Goal: Task Accomplishment & Management: Use online tool/utility

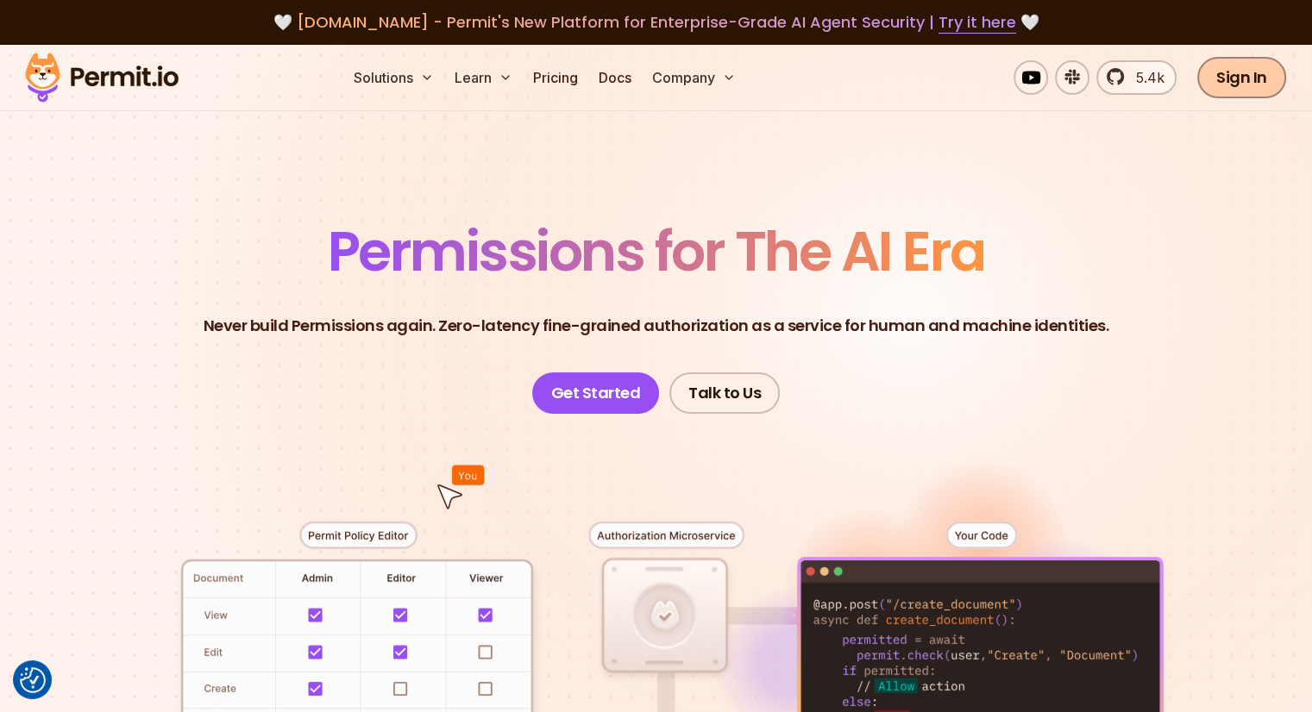
click at [1250, 80] on link "Sign In" at bounding box center [1241, 77] width 89 height 41
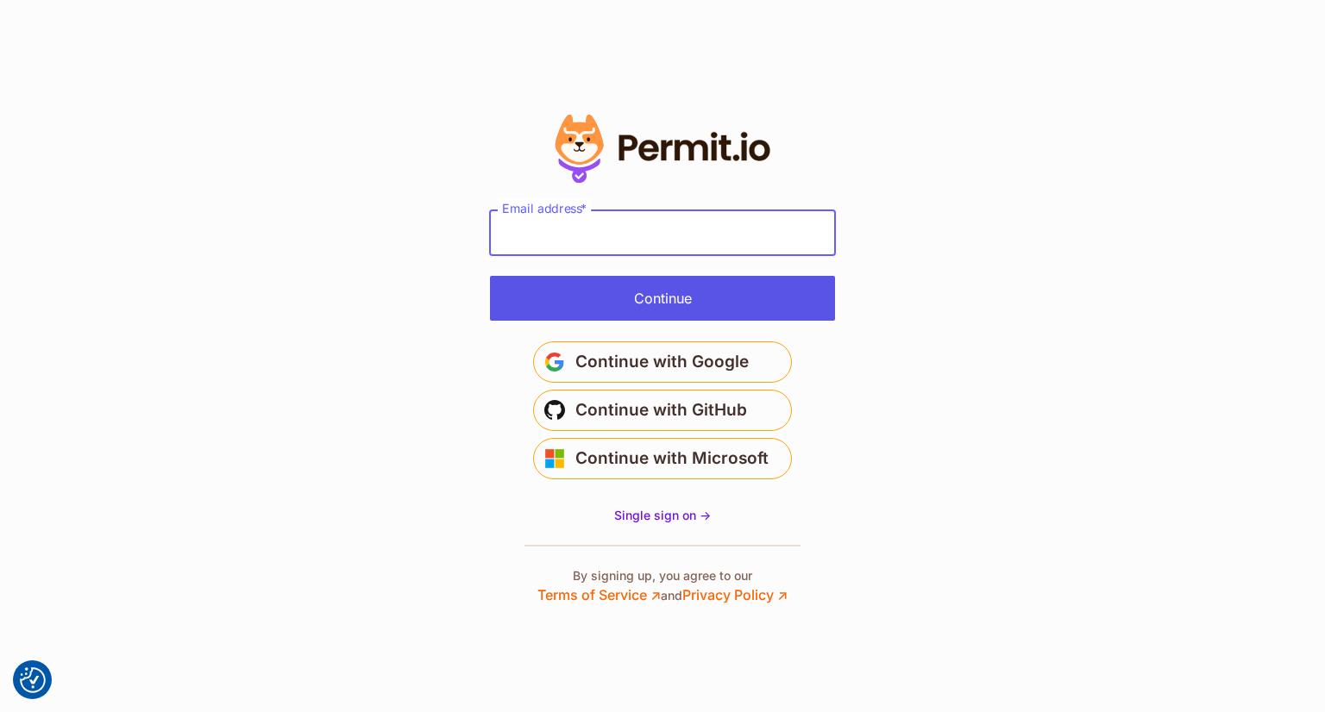
type input "**********"
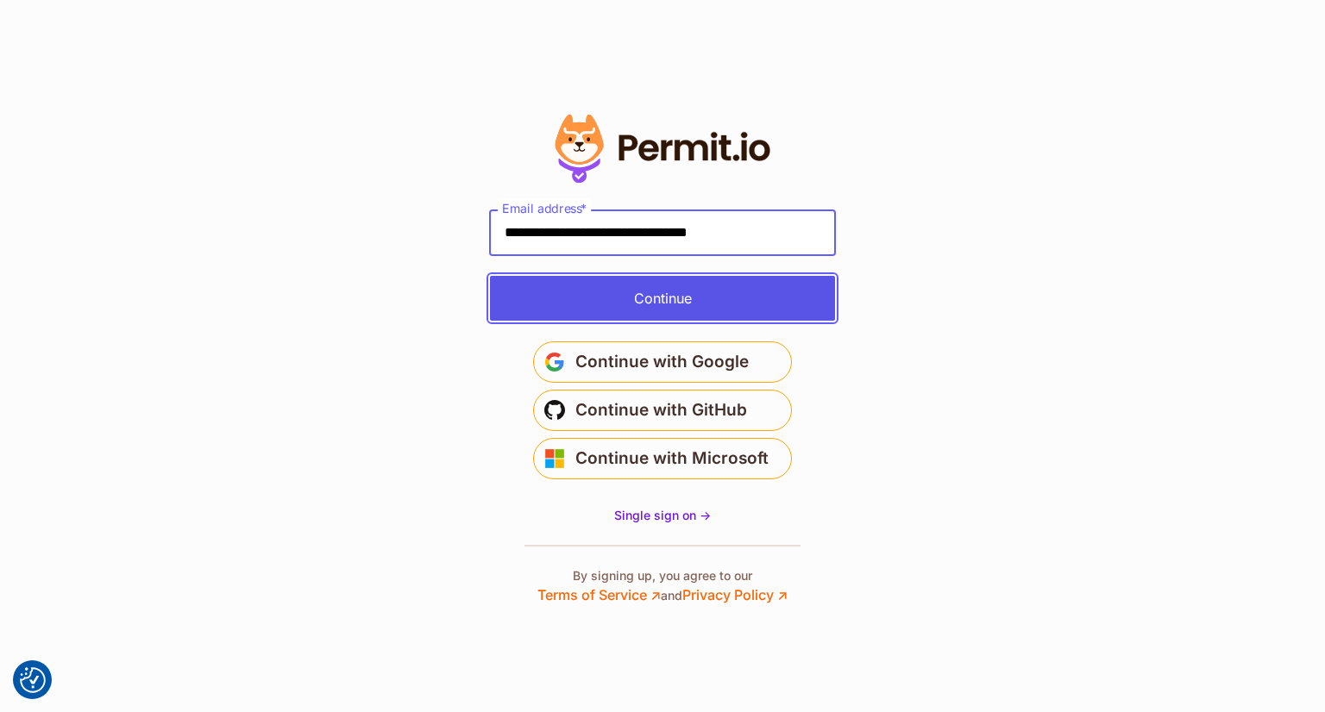
click at [682, 300] on button "Continue" at bounding box center [662, 298] width 345 height 45
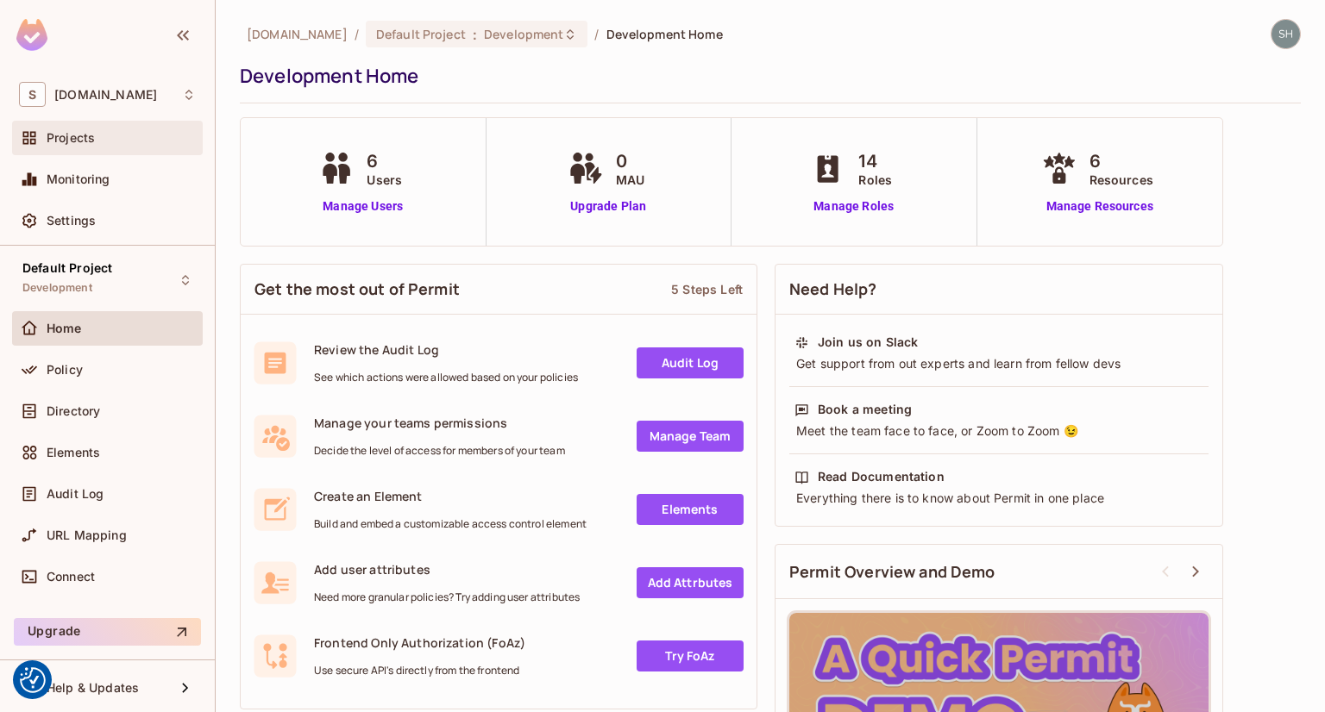
click at [45, 141] on div at bounding box center [33, 138] width 28 height 21
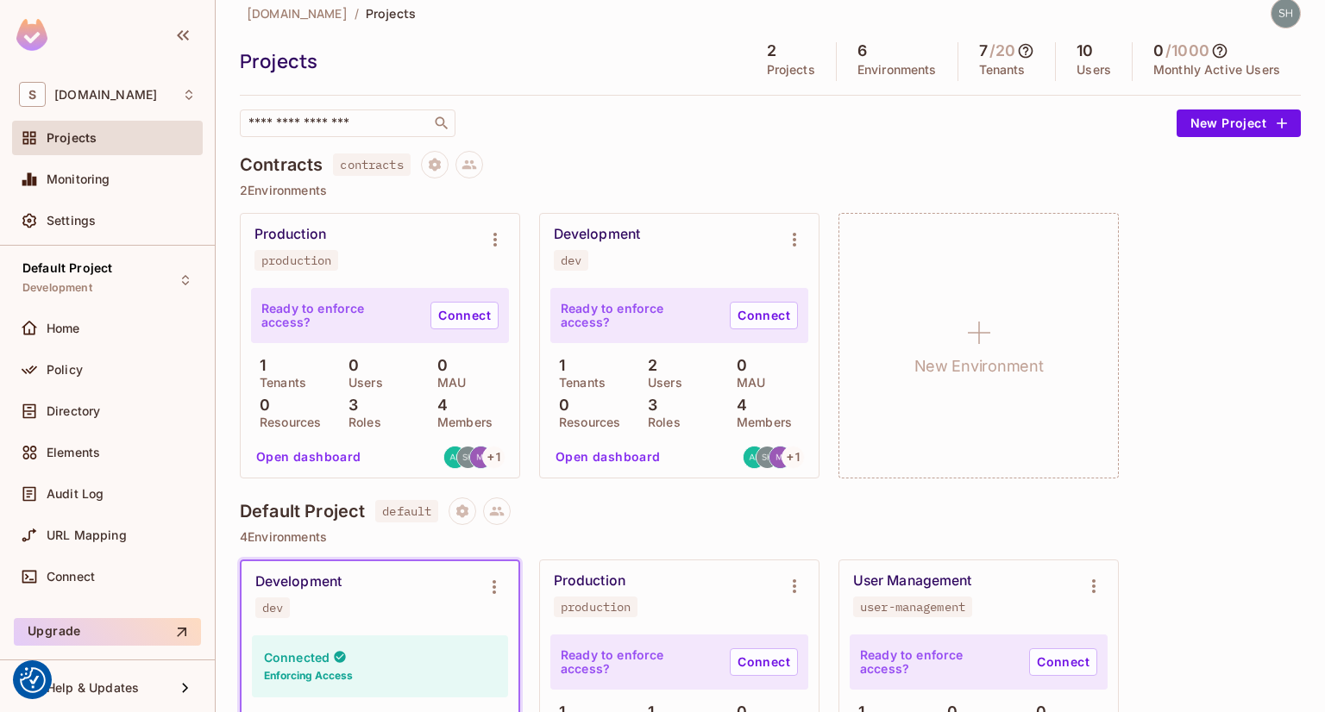
scroll to position [6, 0]
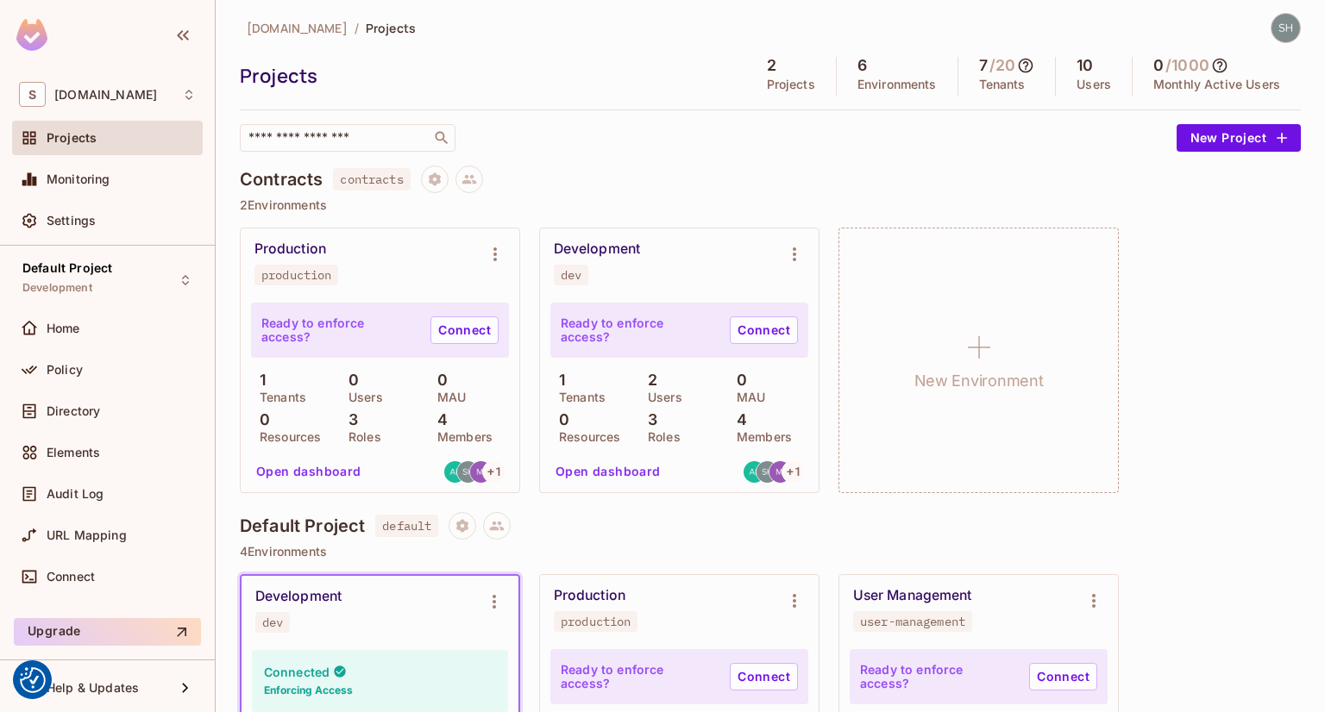
click at [91, 141] on span "Projects" at bounding box center [72, 138] width 50 height 14
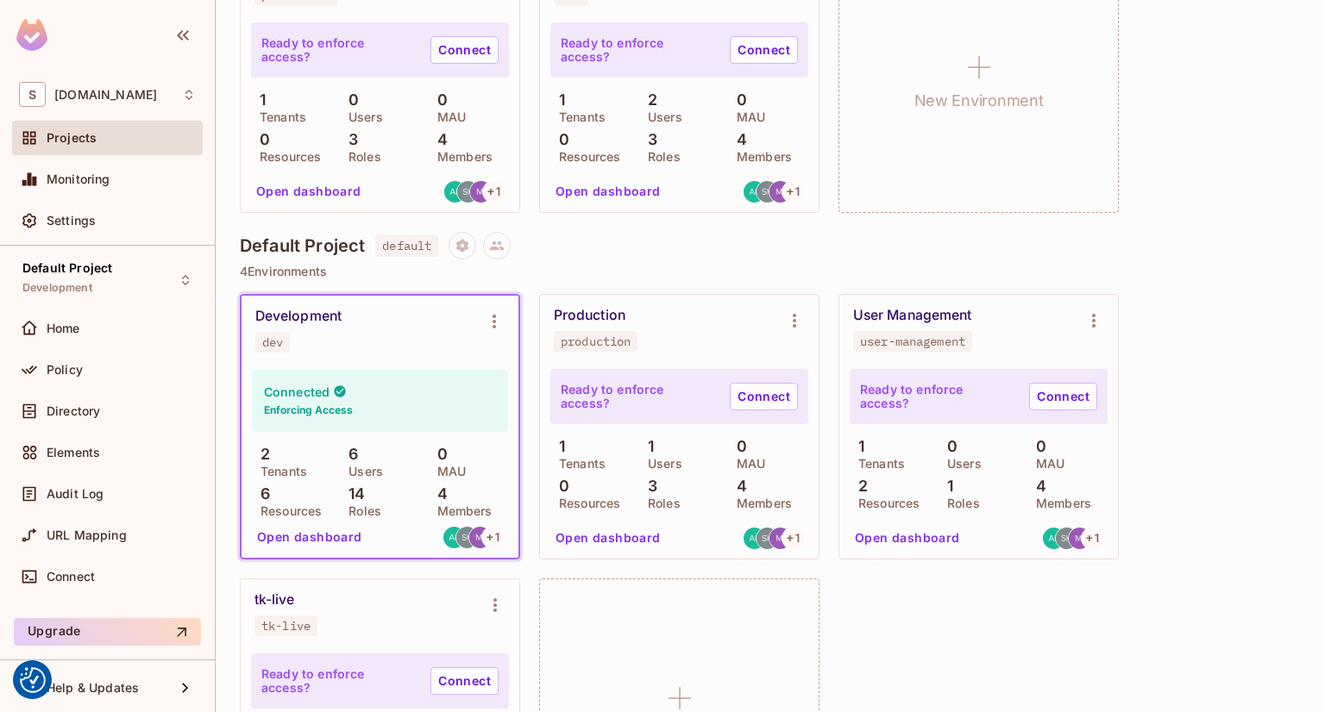
scroll to position [437, 0]
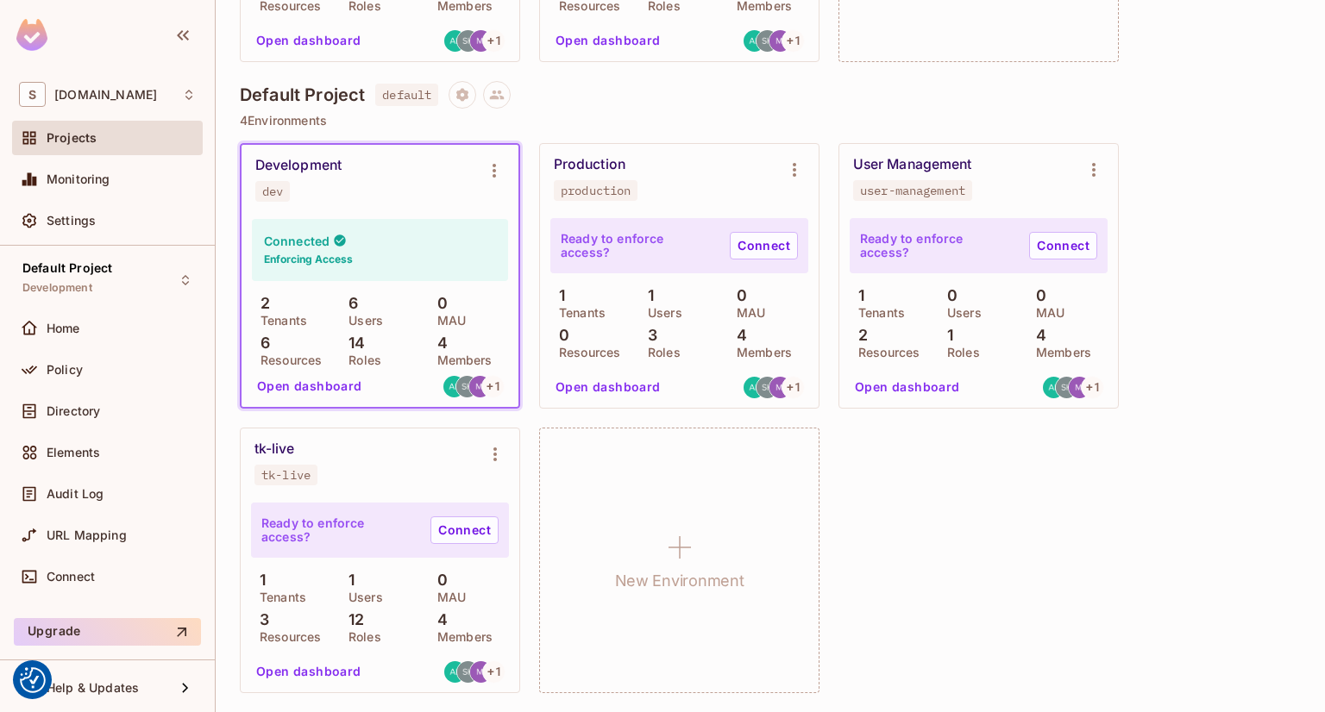
click at [755, 109] on div "Default Project default 4 Environments Development dev Connected Enforcing Acce…" at bounding box center [770, 396] width 1061 height 631
click at [1096, 166] on icon "Environment settings" at bounding box center [1093, 170] width 21 height 21
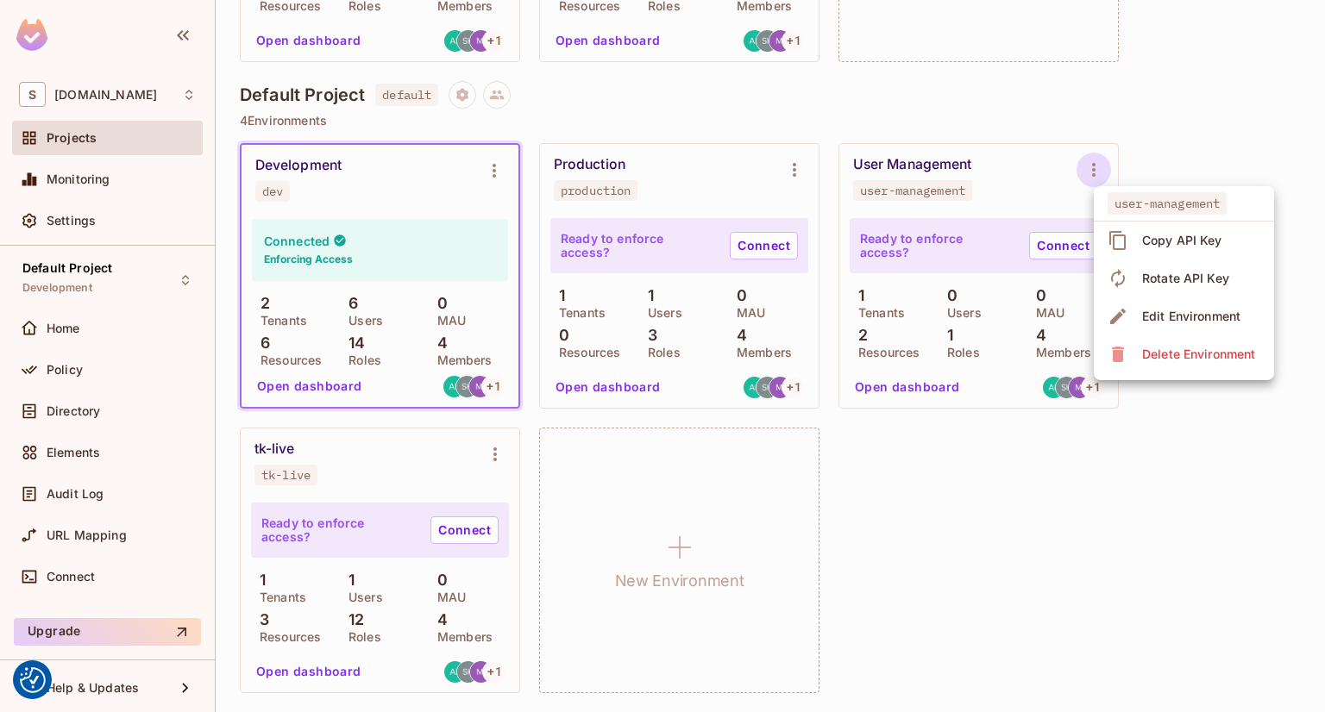
click at [1200, 232] on div "Copy API Key" at bounding box center [1182, 240] width 80 height 17
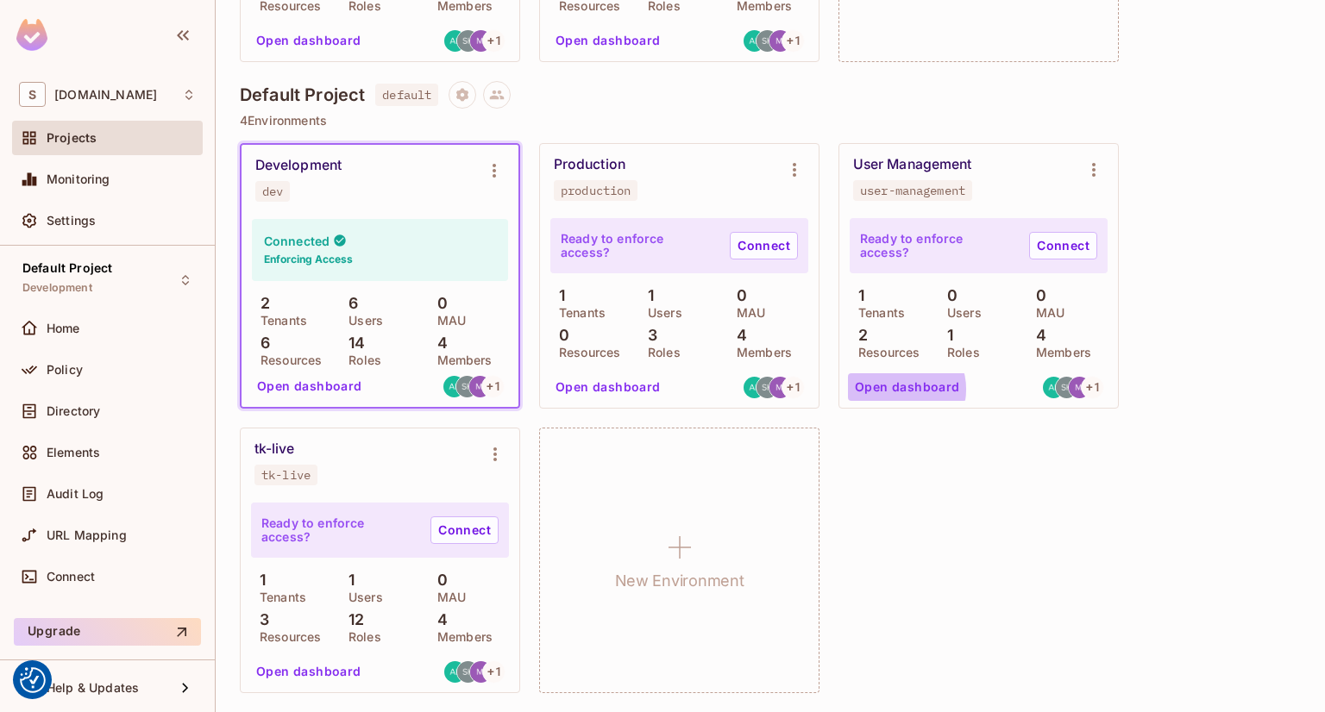
click at [900, 389] on button "Open dashboard" at bounding box center [907, 387] width 119 height 28
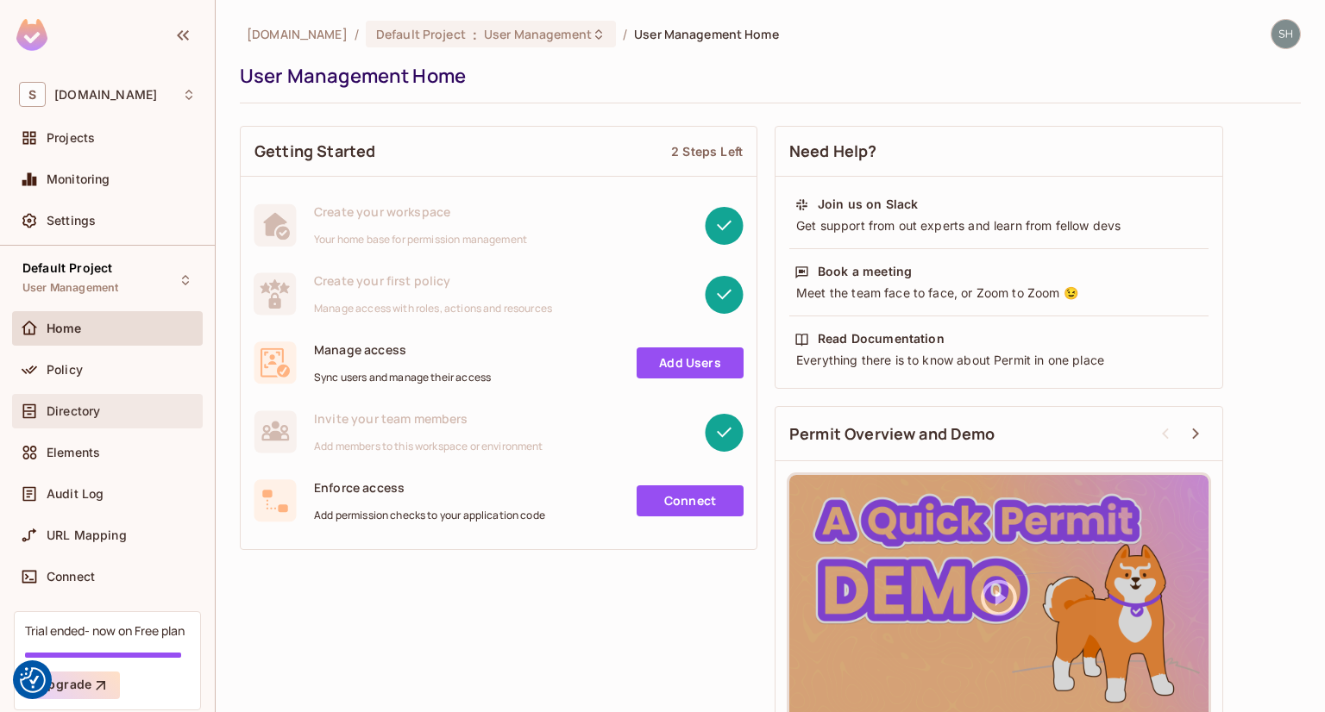
click at [93, 417] on div "Directory" at bounding box center [107, 411] width 177 height 21
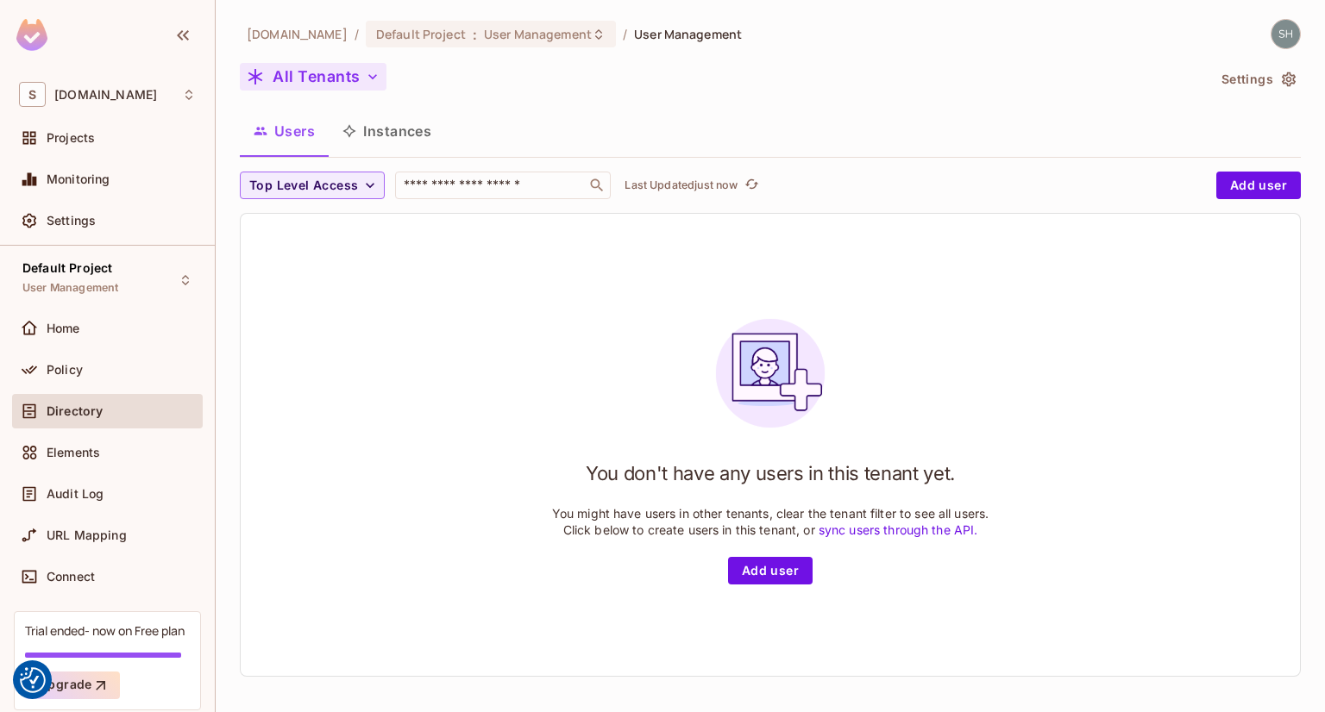
click at [369, 73] on icon "button" at bounding box center [372, 76] width 17 height 17
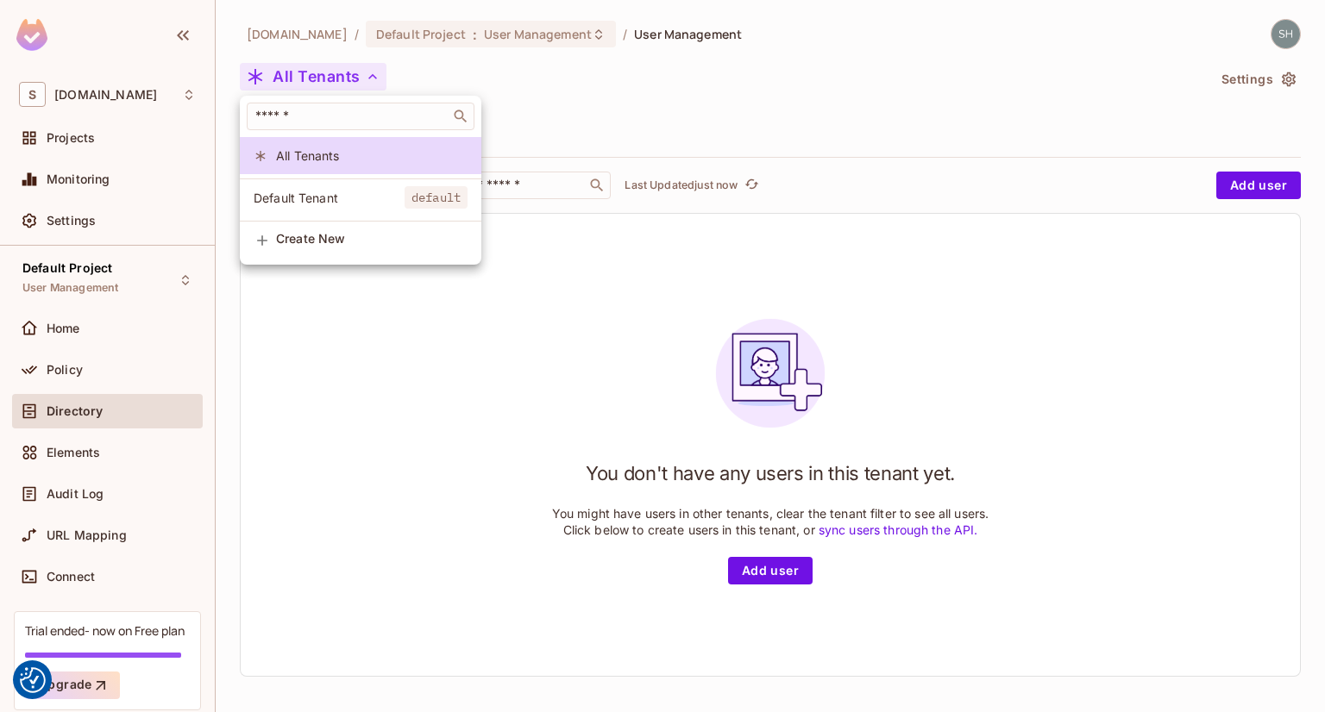
click at [304, 201] on span "Default Tenant" at bounding box center [329, 198] width 151 height 16
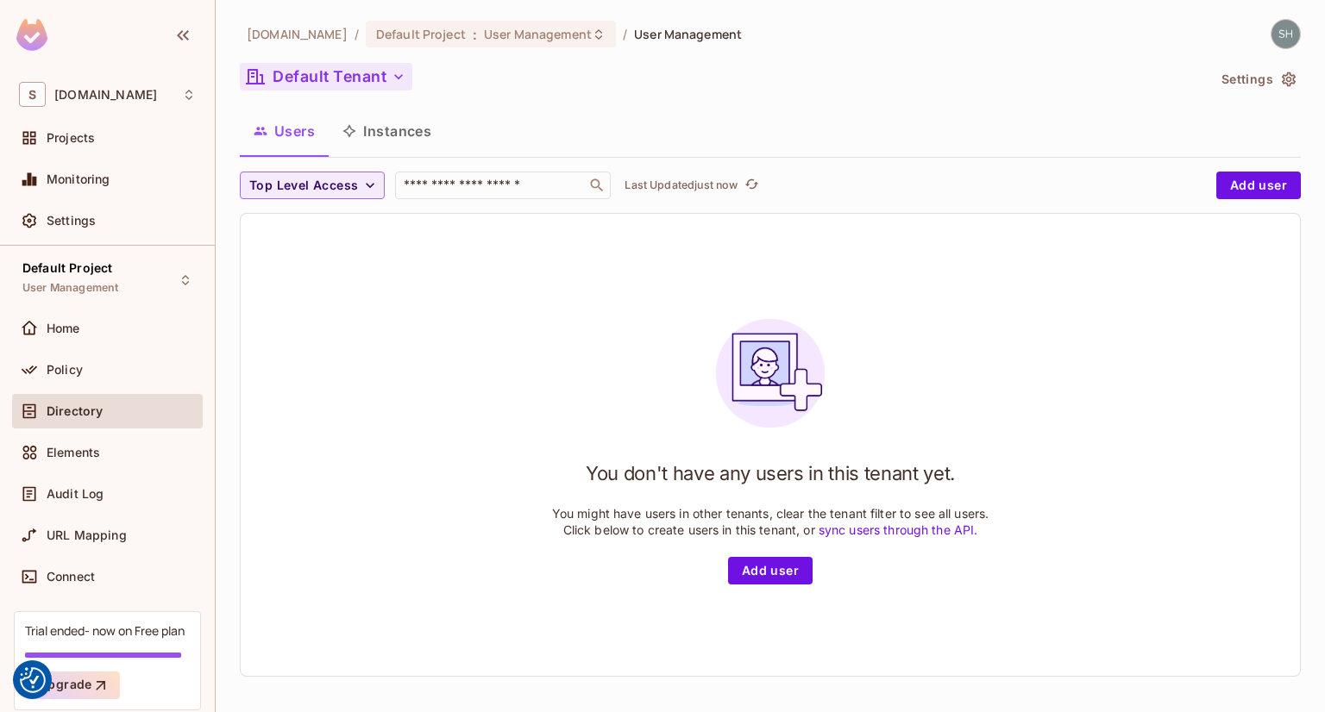
click at [398, 77] on icon "button" at bounding box center [398, 76] width 17 height 17
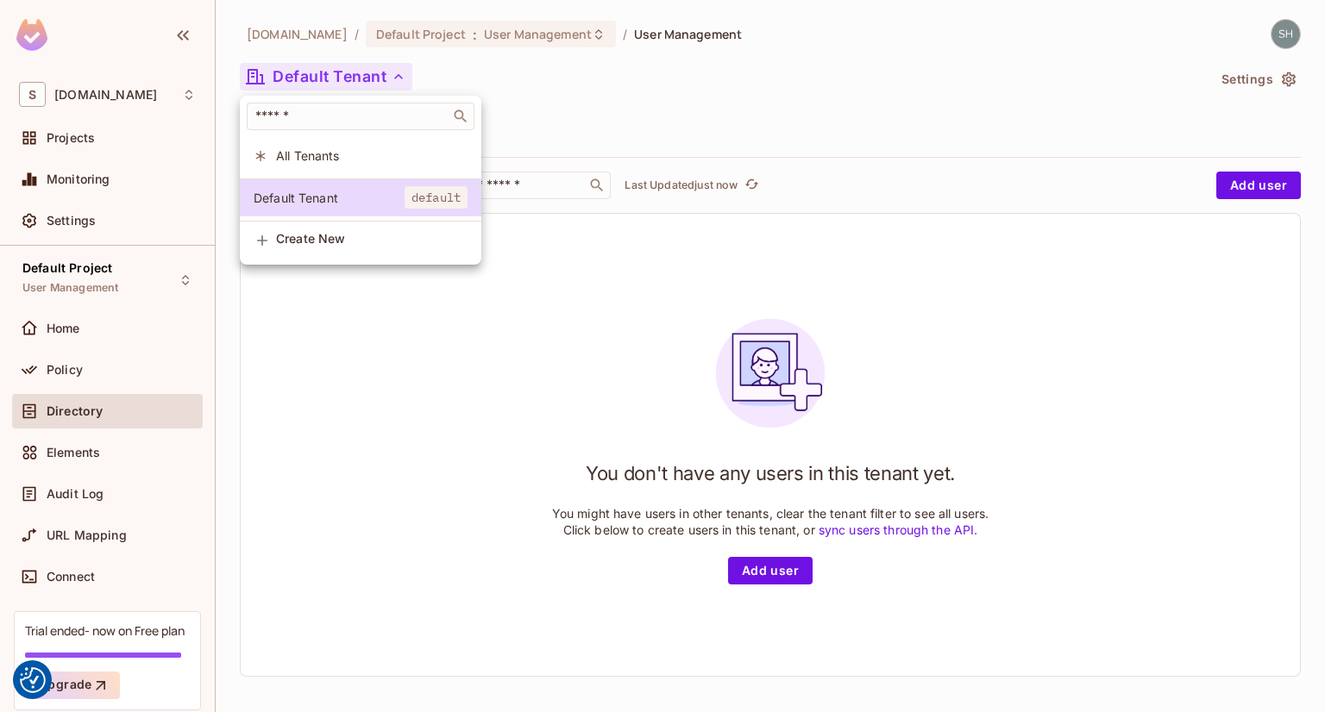
click at [311, 153] on span "All Tenants" at bounding box center [371, 155] width 191 height 16
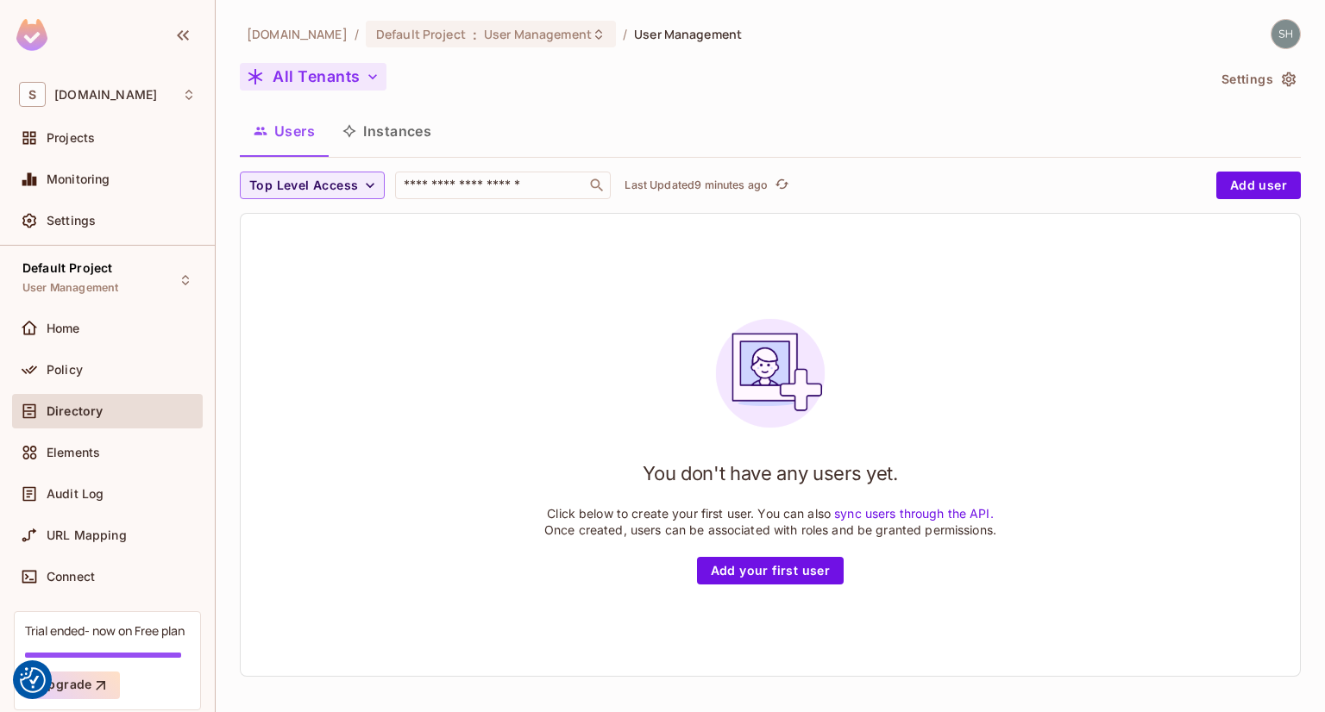
click at [814, 62] on div "sea.live / Default Project : User Management / User Management All Tenants Sett…" at bounding box center [770, 355] width 1061 height 672
